Goal: Find contact information: Find contact information

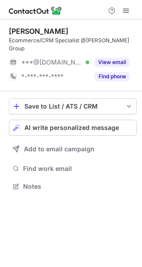
scroll to position [4, 4]
click at [86, 58] on div "***@gmail.com Verified" at bounding box center [55, 62] width 68 height 8
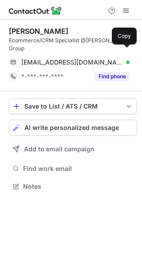
click at [115, 58] on div "vshaikh310@gmail.com Verified" at bounding box center [75, 62] width 108 height 8
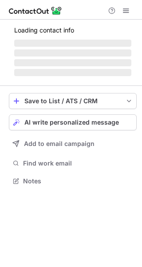
scroll to position [4, 4]
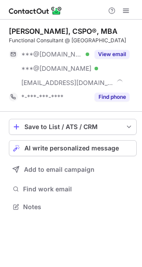
scroll to position [200, 142]
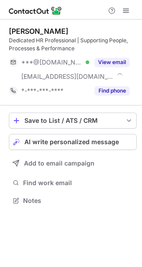
scroll to position [194, 142]
click at [107, 56] on div "View email" at bounding box center [109, 62] width 40 height 14
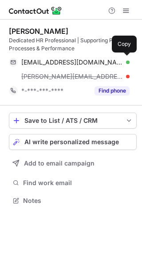
click at [120, 57] on div "calvin1825pereira@gmail.com Verified Copy" at bounding box center [69, 62] width 121 height 14
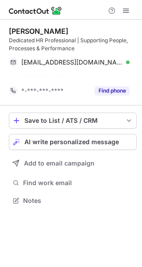
scroll to position [179, 142]
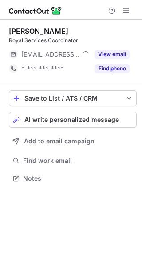
scroll to position [4, 4]
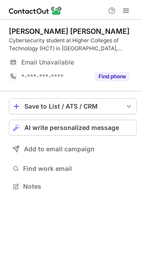
scroll to position [179, 142]
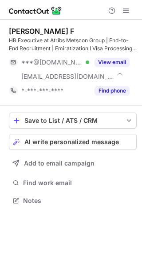
scroll to position [194, 142]
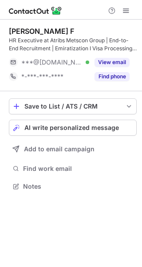
scroll to position [179, 142]
click at [111, 60] on button "View email" at bounding box center [112, 62] width 35 height 9
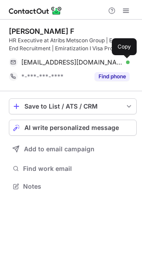
click at [122, 59] on span at bounding box center [125, 62] width 7 height 7
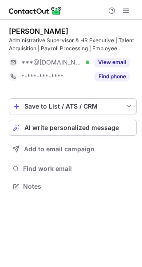
scroll to position [179, 142]
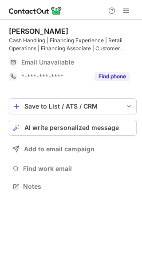
scroll to position [179, 142]
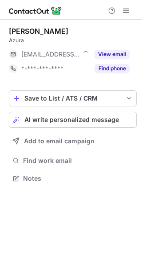
scroll to position [4, 4]
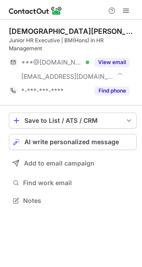
scroll to position [194, 142]
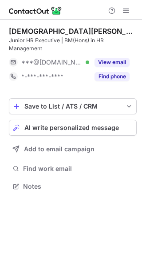
scroll to position [179, 142]
click at [112, 61] on button "View email" at bounding box center [112, 62] width 35 height 9
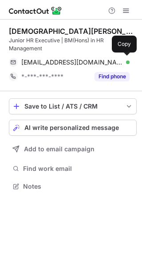
click at [118, 62] on div "naveeth7755@gmail.com Verified" at bounding box center [75, 62] width 108 height 8
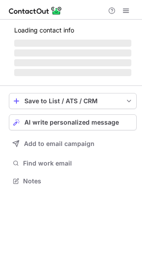
scroll to position [4, 4]
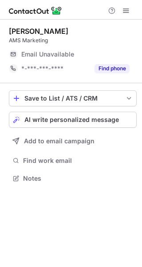
scroll to position [4, 4]
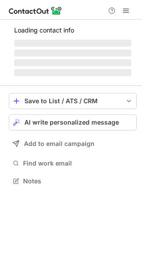
scroll to position [179, 142]
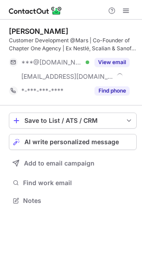
scroll to position [194, 142]
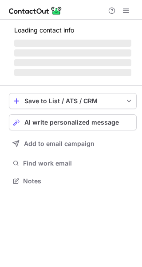
scroll to position [179, 142]
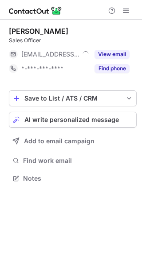
scroll to position [4, 4]
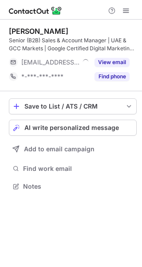
scroll to position [179, 142]
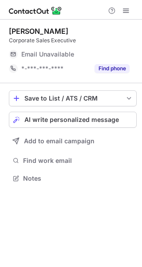
scroll to position [4, 4]
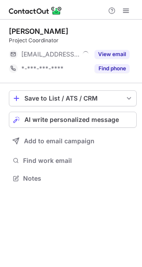
scroll to position [4, 4]
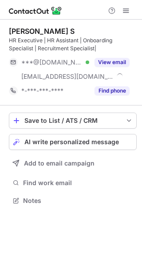
scroll to position [194, 142]
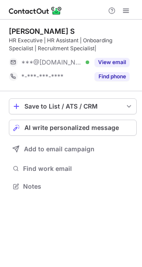
scroll to position [179, 142]
click at [115, 59] on button "View email" at bounding box center [112, 62] width 35 height 9
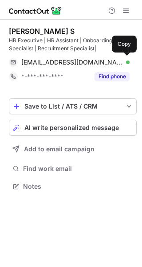
click at [88, 64] on span "anusree0227@gmail.com" at bounding box center [72, 62] width 102 height 8
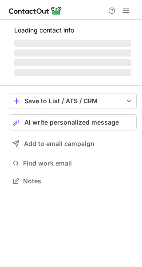
scroll to position [4, 4]
